Goal: Transaction & Acquisition: Download file/media

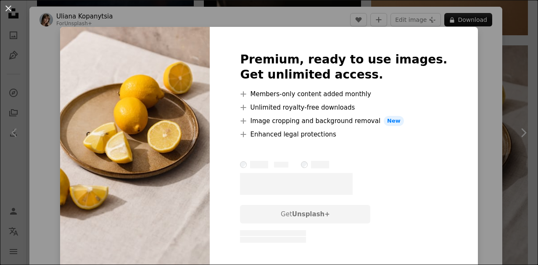
scroll to position [42, 0]
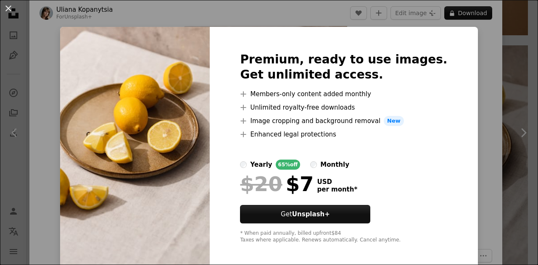
click at [7, 11] on button "An X shape" at bounding box center [8, 8] width 10 height 10
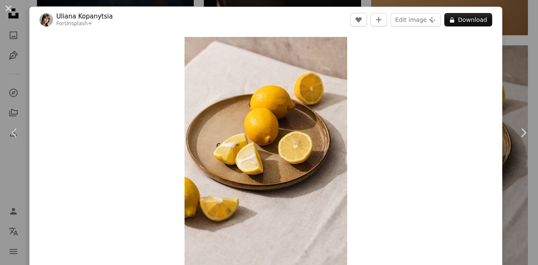
click at [513, 35] on div "An X shape Chevron left Chevron right Uliana Kopanytsia For Unsplash+ A heart A…" at bounding box center [269, 132] width 538 height 265
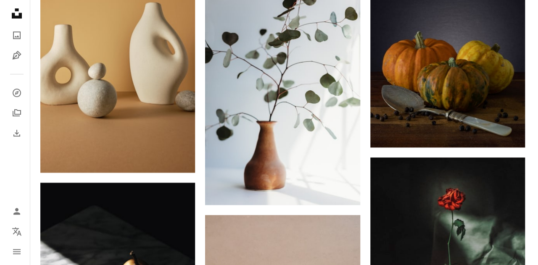
scroll to position [3308, 0]
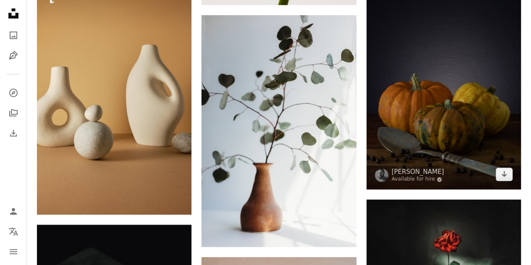
click at [432, 90] on img at bounding box center [444, 74] width 155 height 232
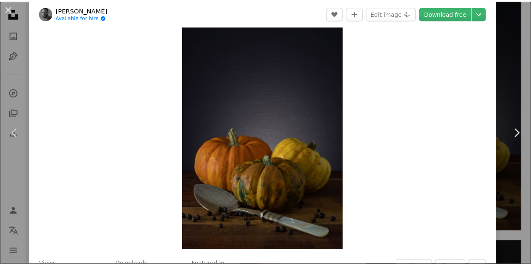
scroll to position [42, 0]
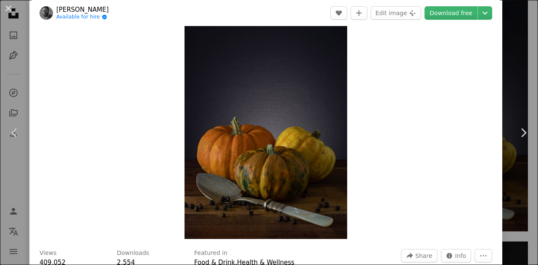
click at [456, 16] on link "Download free" at bounding box center [450, 12] width 53 height 13
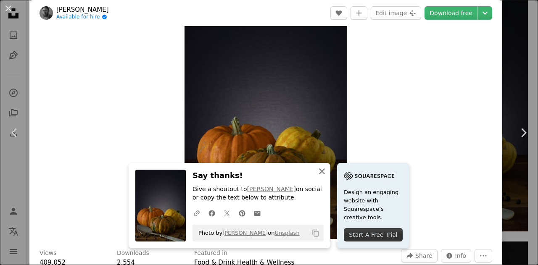
click at [320, 171] on icon "An X shape" at bounding box center [322, 171] width 10 height 10
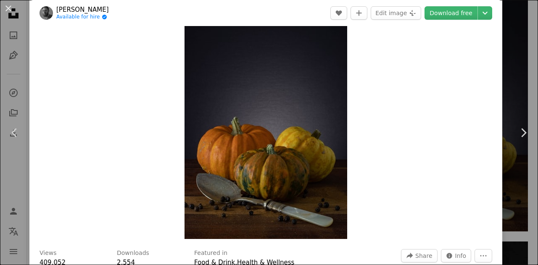
click at [10, 12] on button "An X shape" at bounding box center [8, 8] width 10 height 10
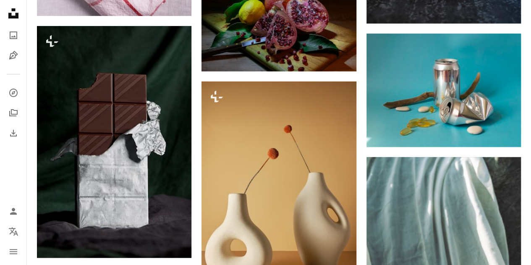
scroll to position [4778, 0]
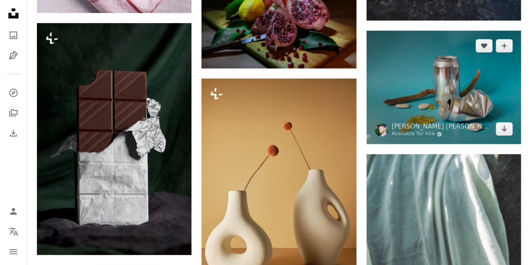
click at [412, 95] on img at bounding box center [444, 88] width 155 height 114
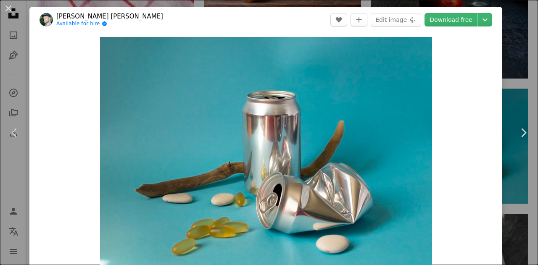
click at [7, 7] on button "An X shape" at bounding box center [8, 8] width 10 height 10
